Goal: Feedback & Contribution: Contribute content

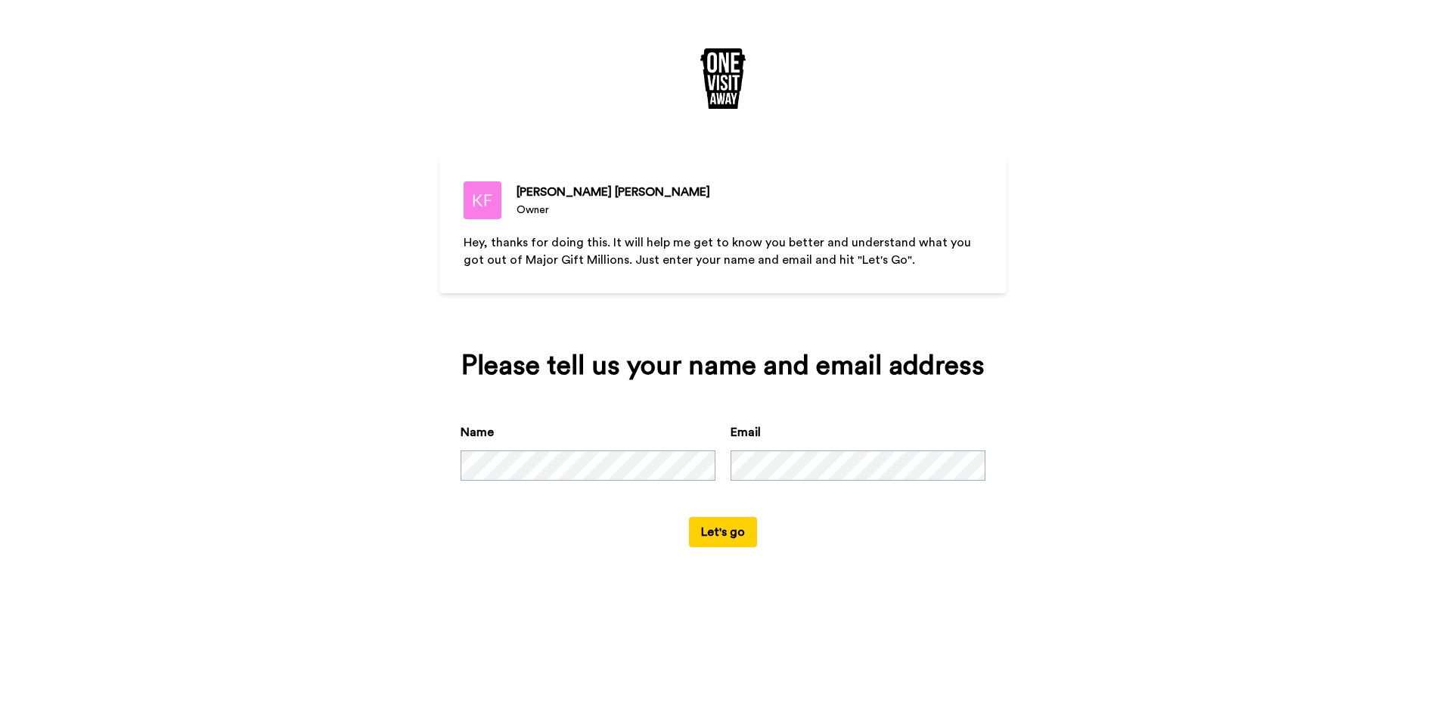
click at [720, 529] on button "Let's go" at bounding box center [723, 532] width 68 height 30
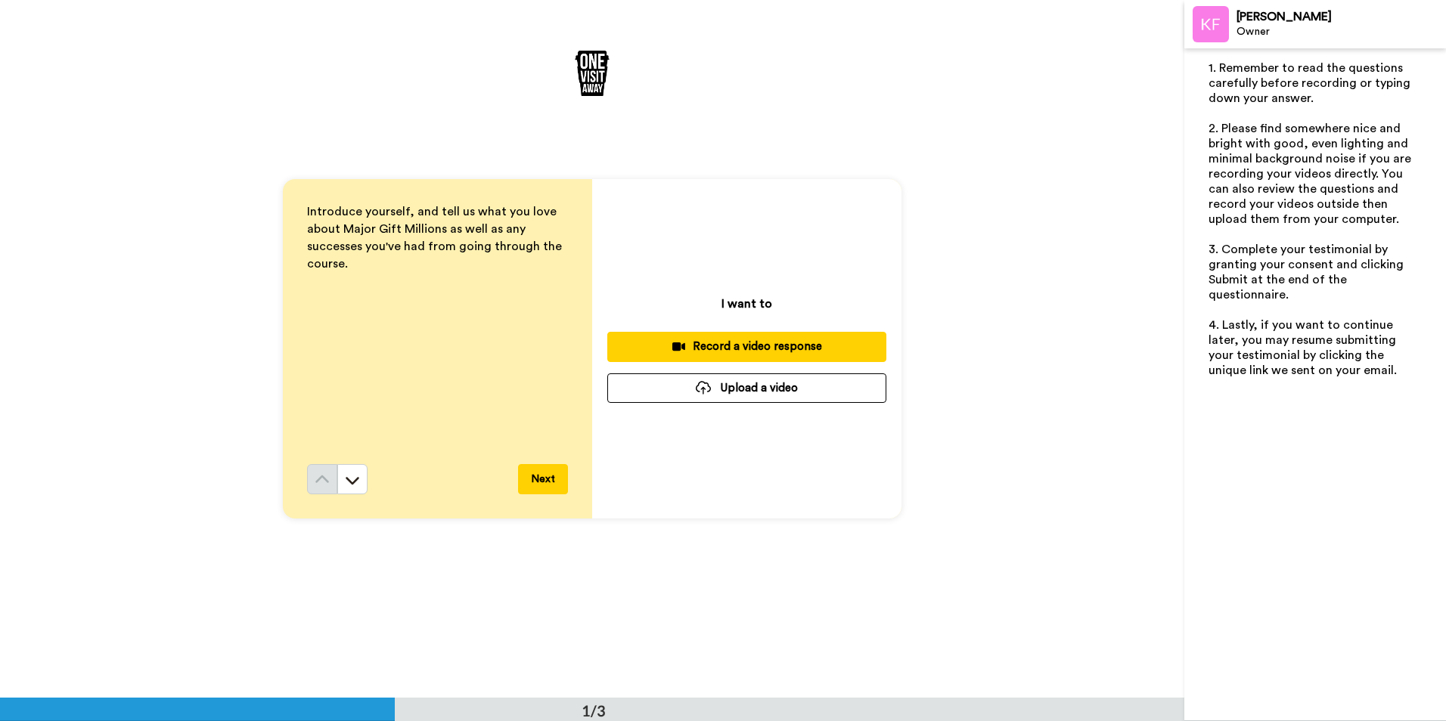
click at [541, 476] on button "Next" at bounding box center [543, 479] width 50 height 30
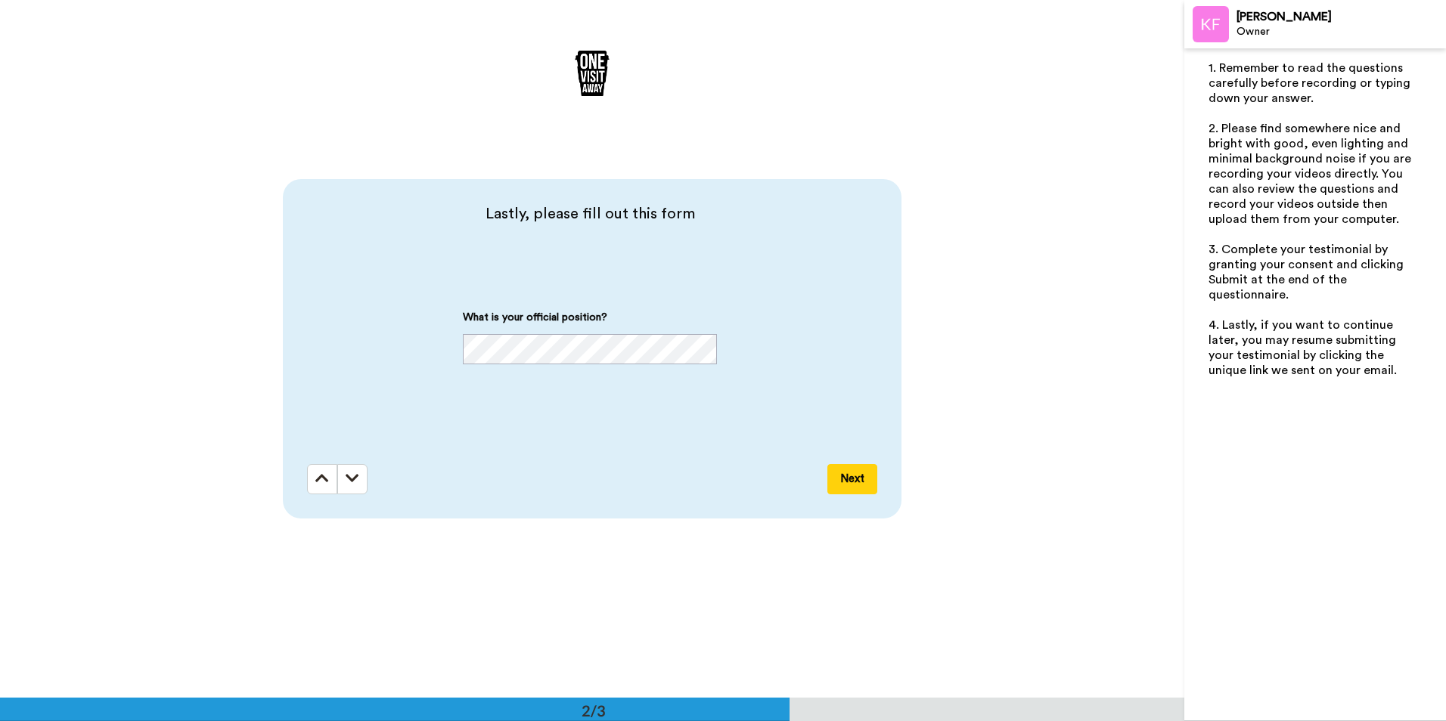
scroll to position [699, 0]
click at [845, 475] on button "Next" at bounding box center [852, 479] width 50 height 30
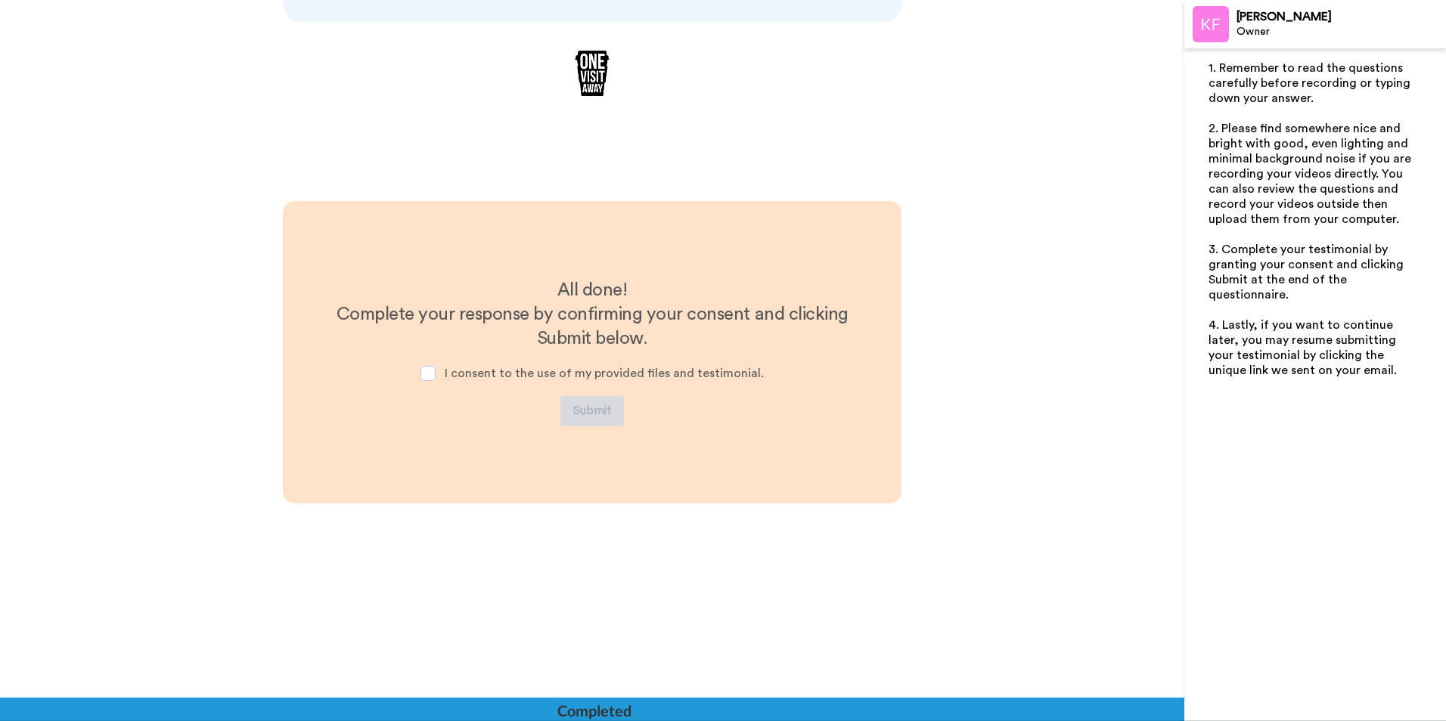
scroll to position [1199, 0]
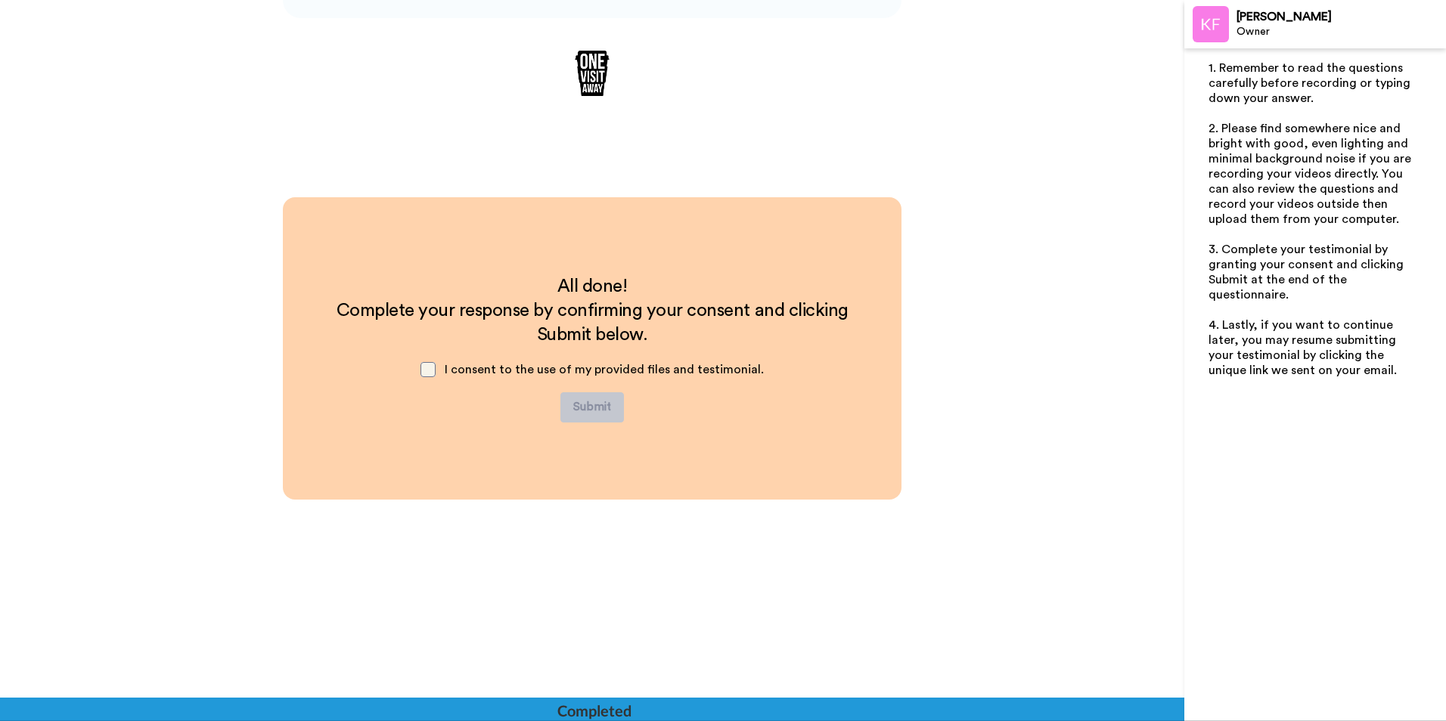
click at [430, 371] on span at bounding box center [427, 369] width 15 height 15
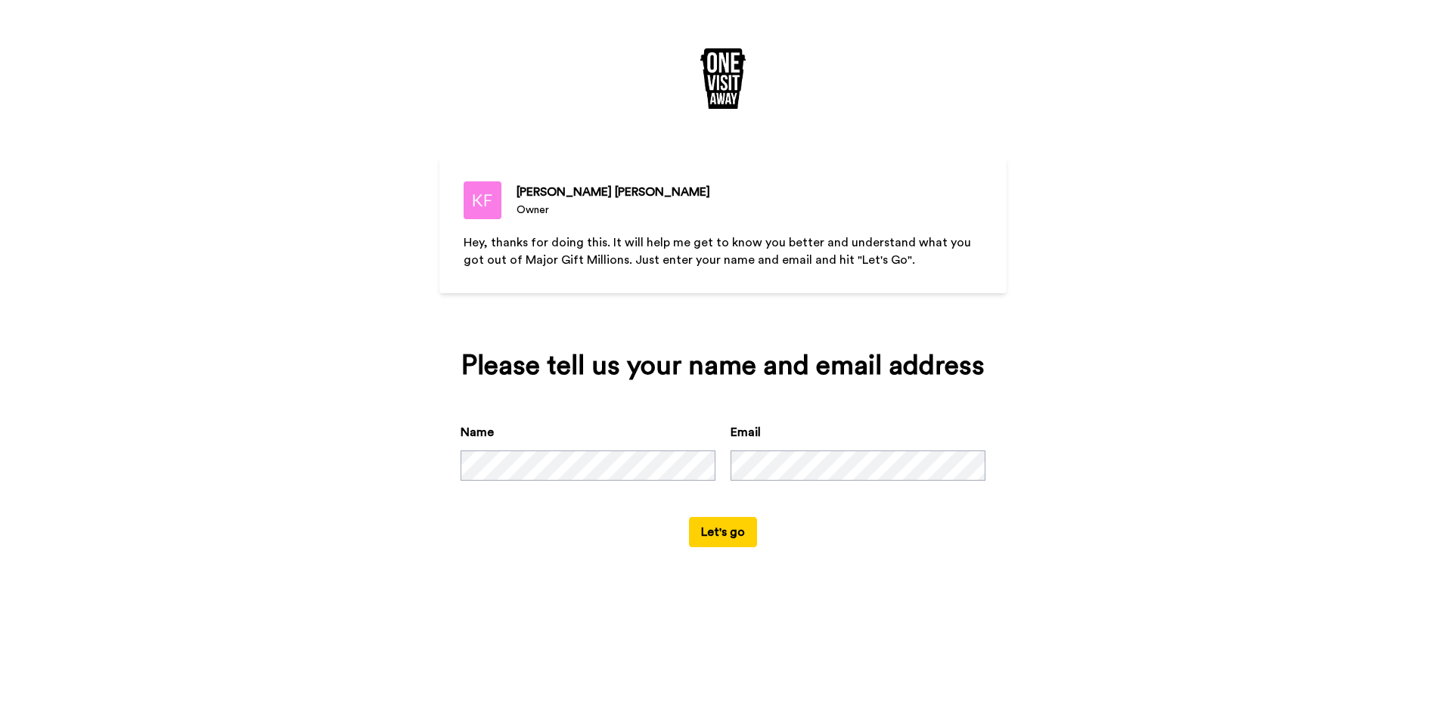
click at [718, 530] on button "Let's go" at bounding box center [723, 532] width 68 height 30
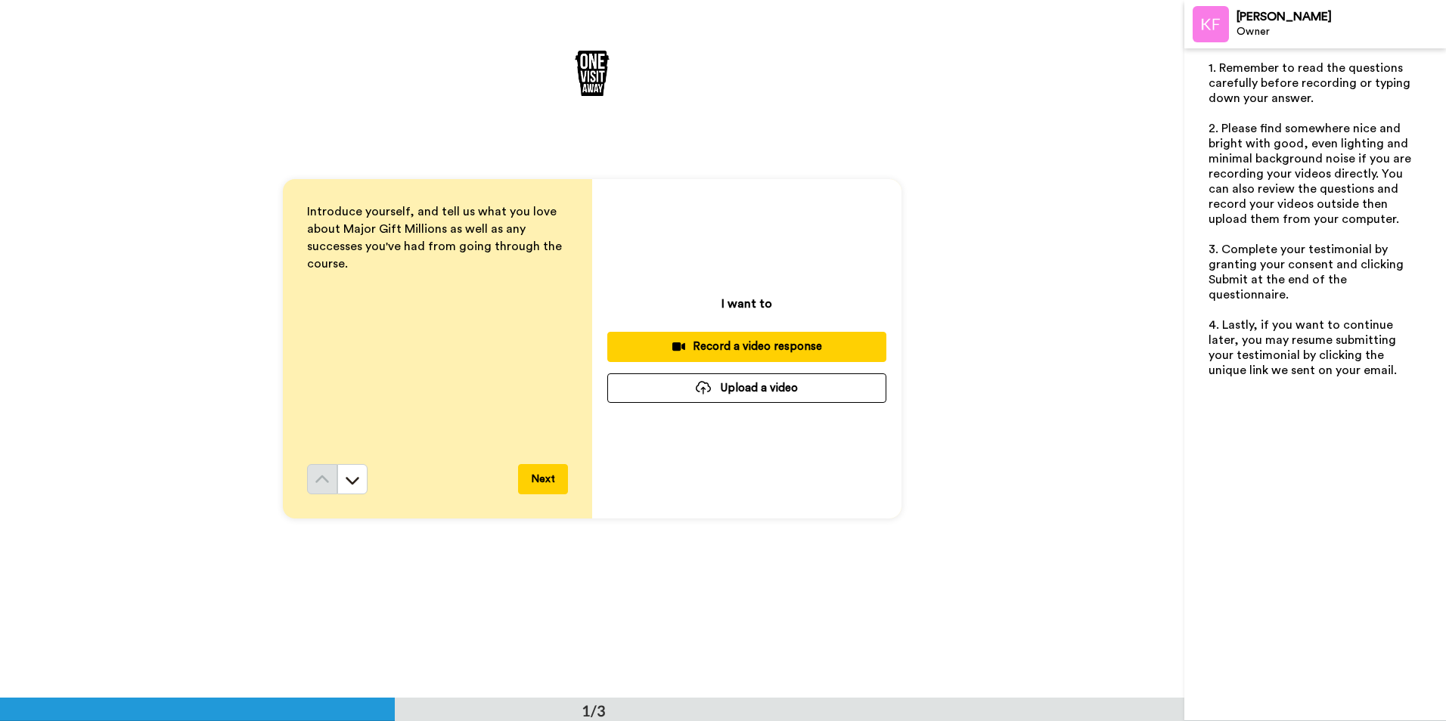
click at [730, 343] on div "Record a video response" at bounding box center [746, 347] width 255 height 16
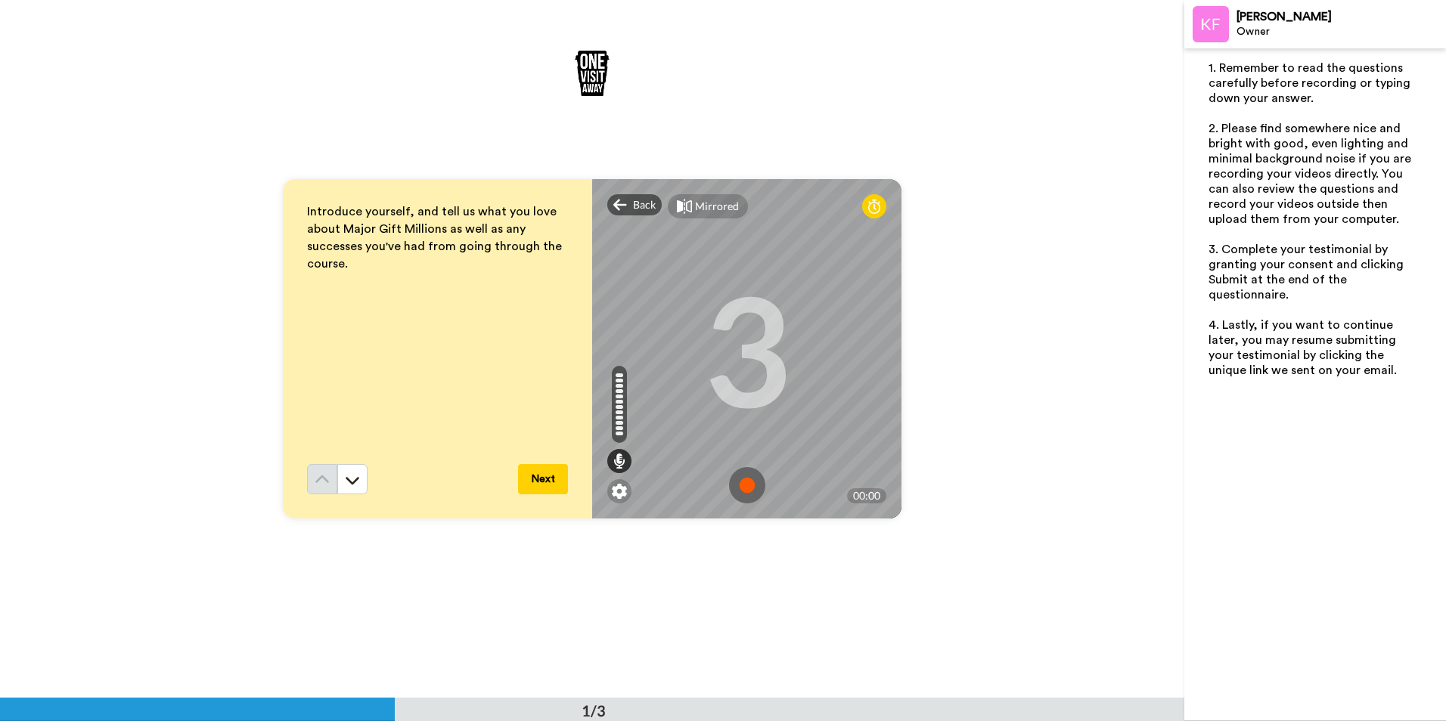
click at [538, 476] on button "Next" at bounding box center [543, 479] width 50 height 30
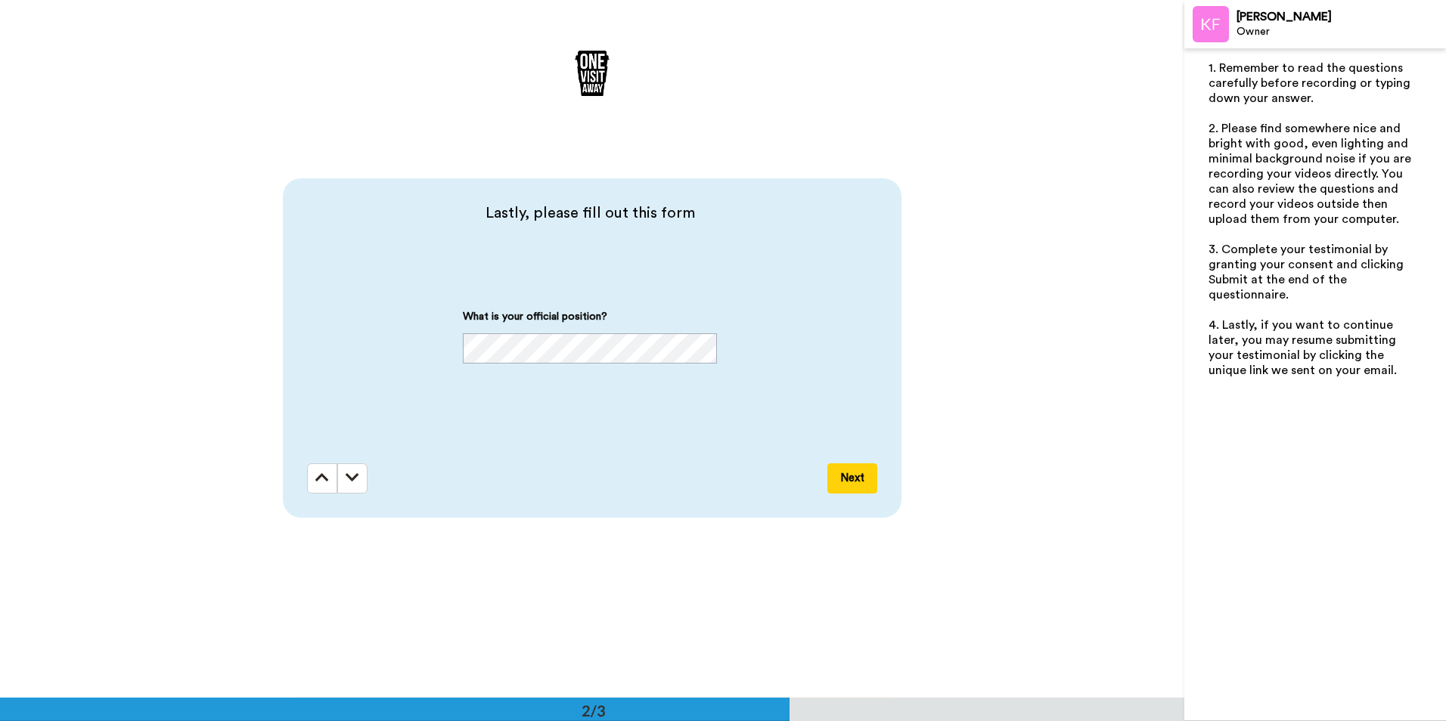
scroll to position [699, 0]
click at [847, 471] on button "Next" at bounding box center [852, 479] width 50 height 30
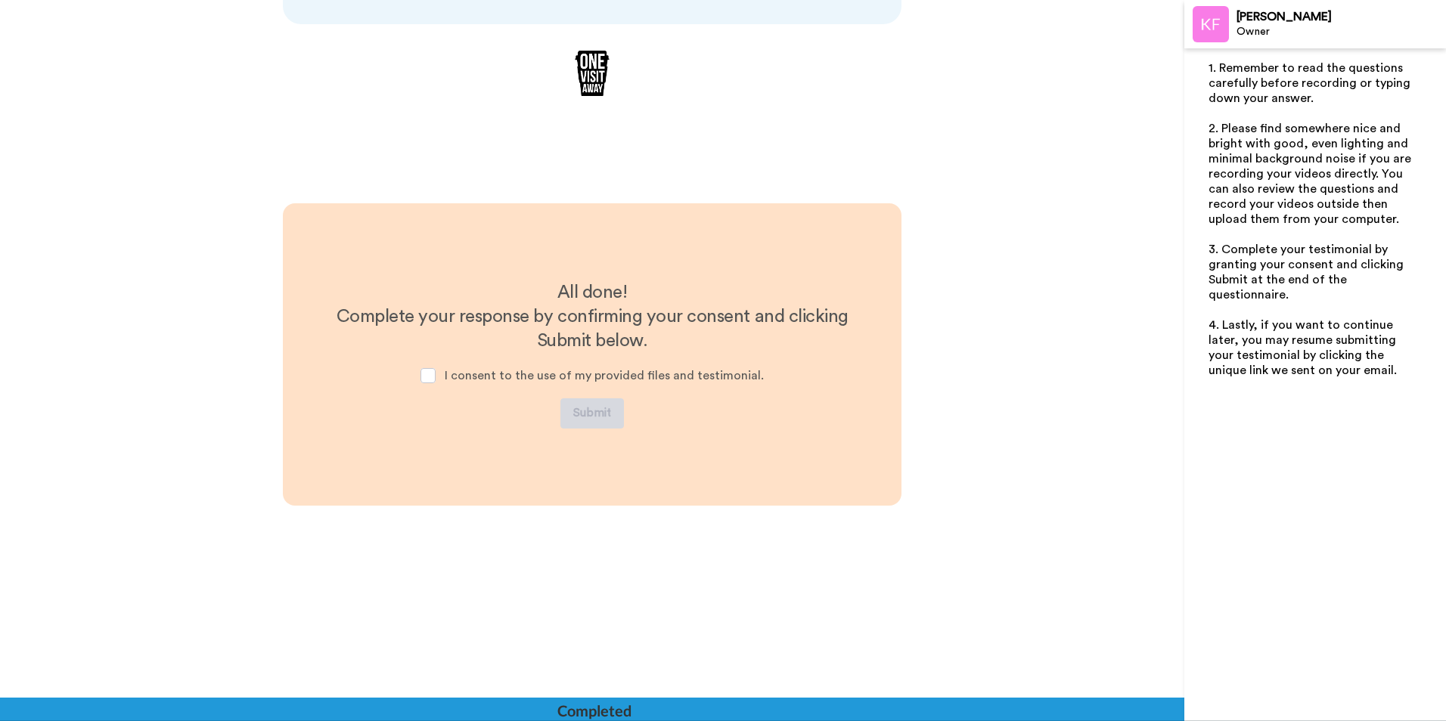
scroll to position [1199, 0]
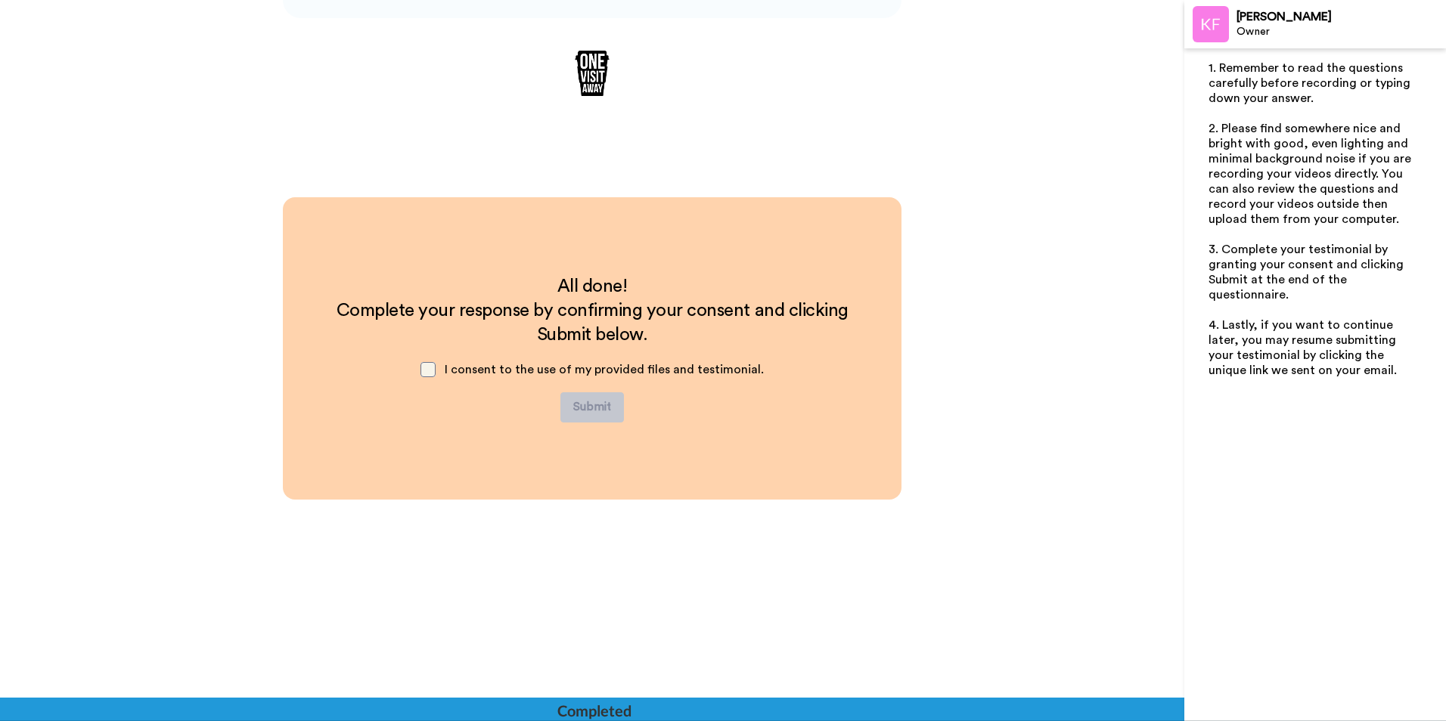
click at [432, 371] on span at bounding box center [427, 369] width 15 height 15
drag, startPoint x: 790, startPoint y: 387, endPoint x: 768, endPoint y: 386, distance: 21.9
click at [791, 387] on div "All done! Complete your response by confirming your consent and clicking Submit…" at bounding box center [592, 348] width 558 height 148
click at [690, 414] on div "Please make sure you’ve uploaded an answer to at least one question and granted…" at bounding box center [700, 407] width 151 height 57
click at [693, 401] on div "Please make sure you’ve uploaded an answer to at least one question and granted…" at bounding box center [700, 407] width 151 height 57
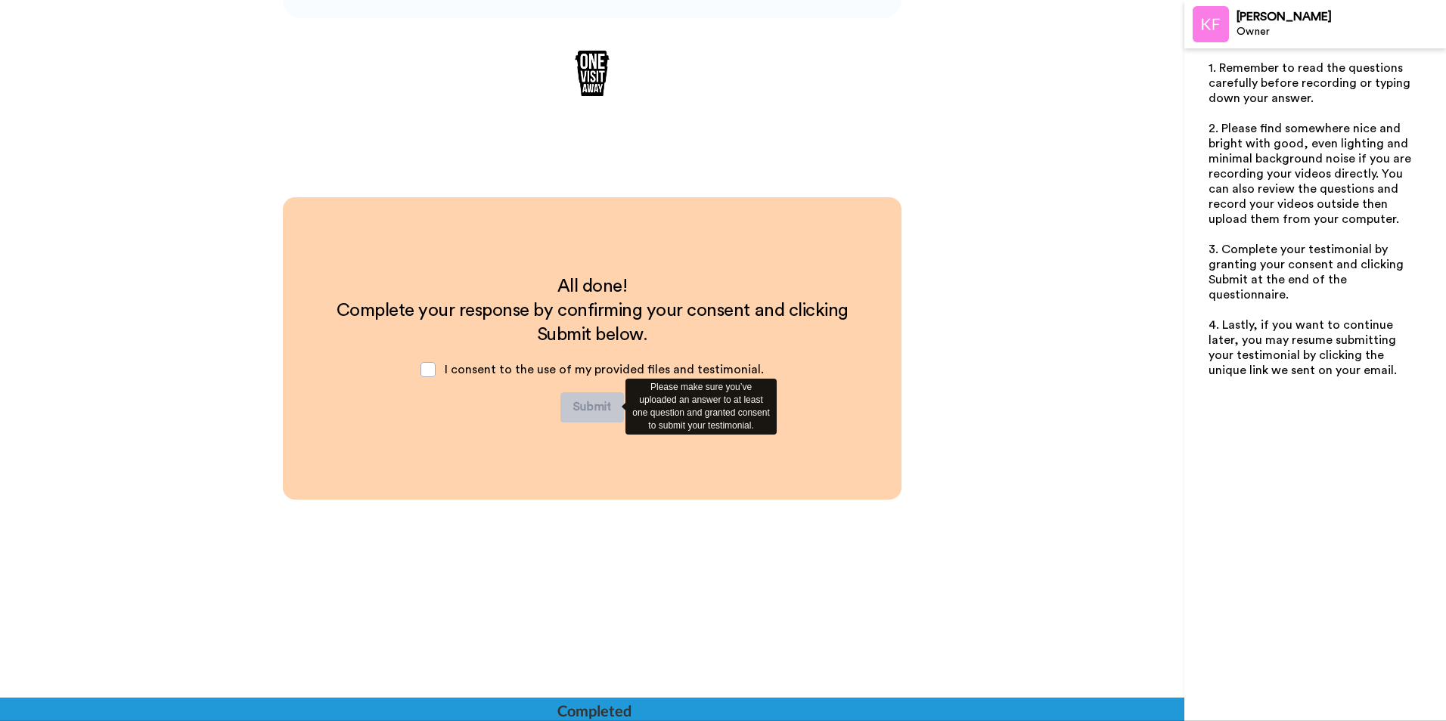
drag, startPoint x: 693, startPoint y: 397, endPoint x: 675, endPoint y: 366, distance: 35.9
click at [693, 395] on div "Please make sure you’ve uploaded an answer to at least one question and granted…" at bounding box center [700, 407] width 151 height 57
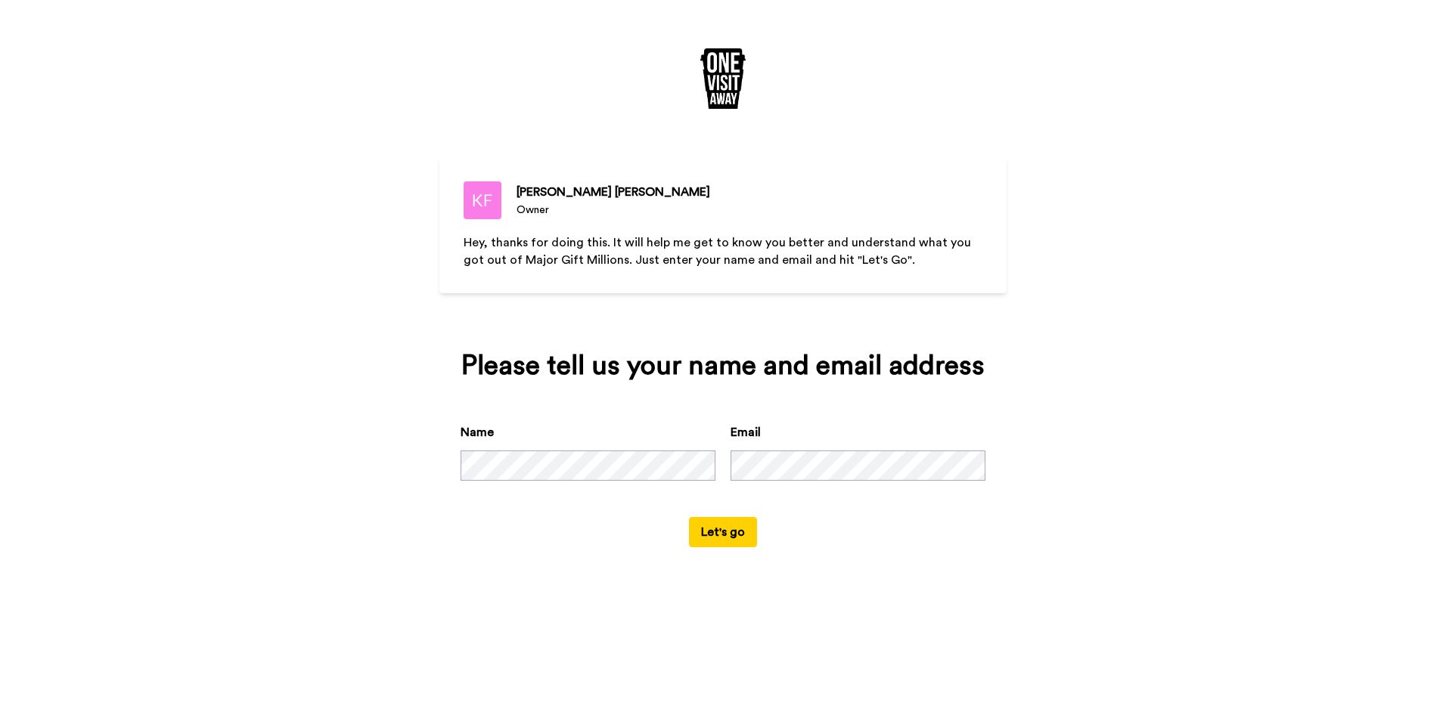
drag, startPoint x: 786, startPoint y: 532, endPoint x: 768, endPoint y: 532, distance: 18.1
click at [786, 531] on form "Name Email Let's go" at bounding box center [723, 485] width 525 height 124
